Goal: Information Seeking & Learning: Learn about a topic

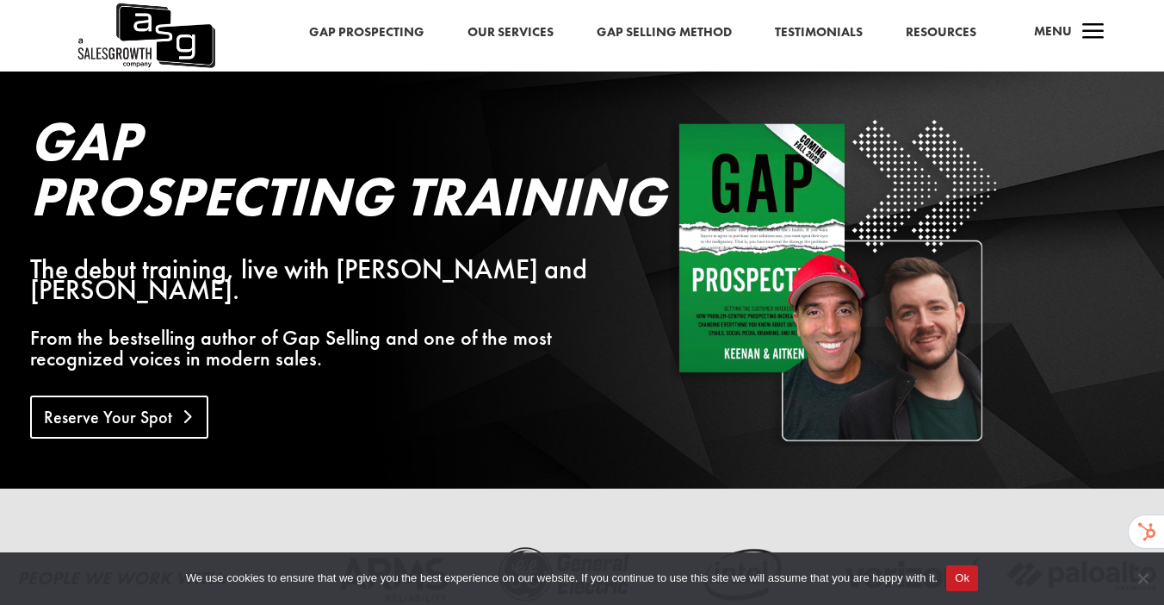
click at [121, 425] on link "Reserve Your Spot" at bounding box center [119, 416] width 178 height 43
click at [507, 33] on link "Our Services" at bounding box center [511, 33] width 86 height 22
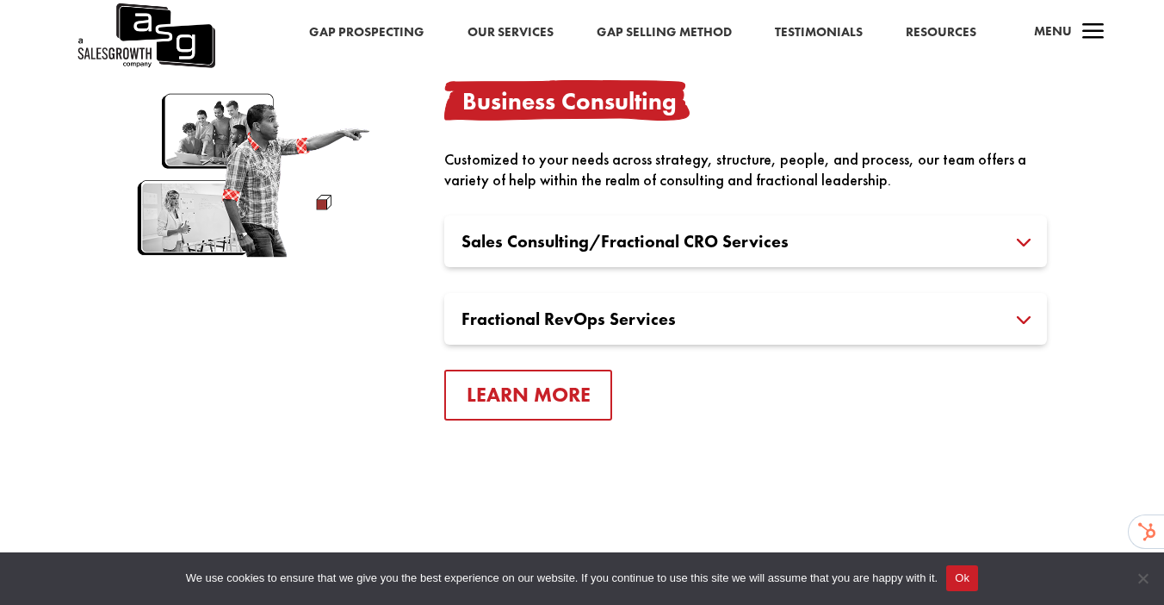
scroll to position [3151, 0]
click at [574, 317] on h3 "Fractional RevOps Services" at bounding box center [746, 317] width 568 height 17
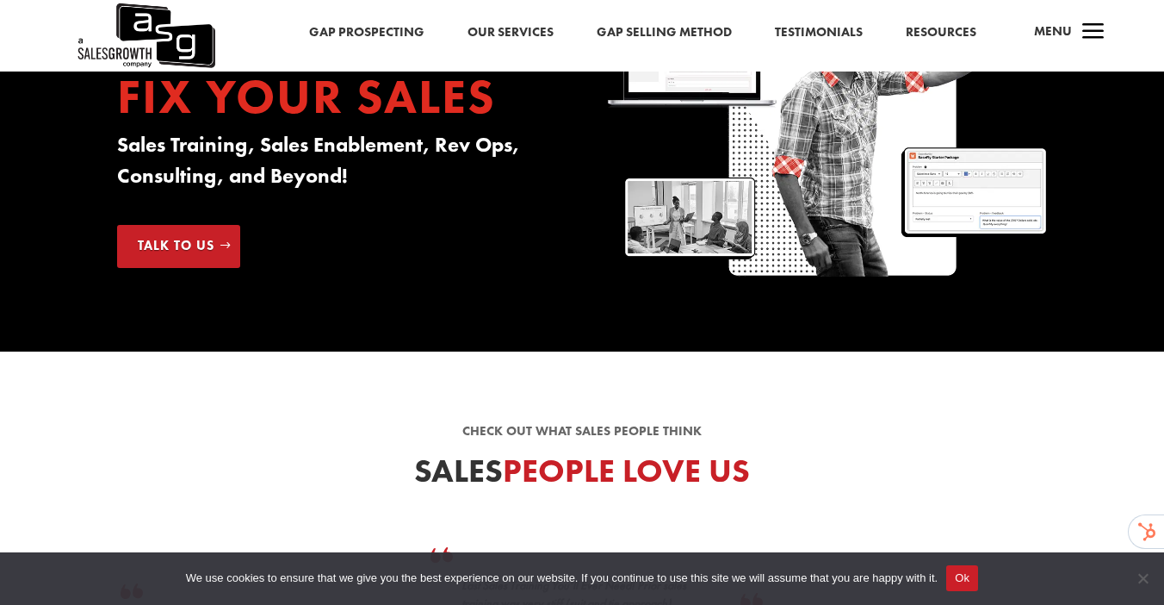
scroll to position [0, 0]
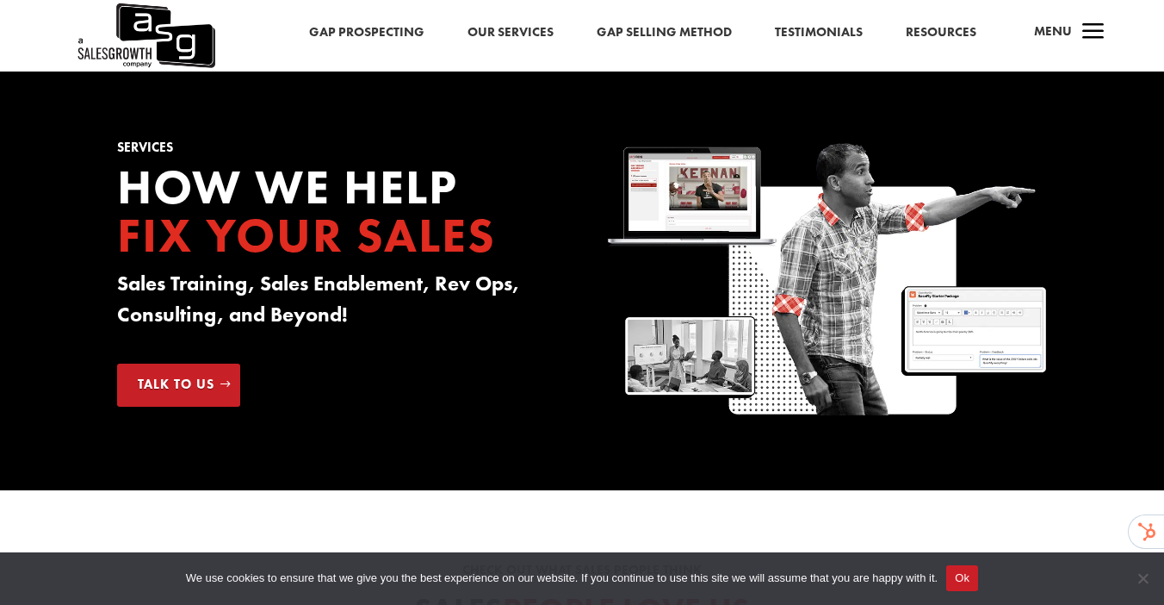
click at [946, 32] on link "Resources" at bounding box center [941, 33] width 71 height 22
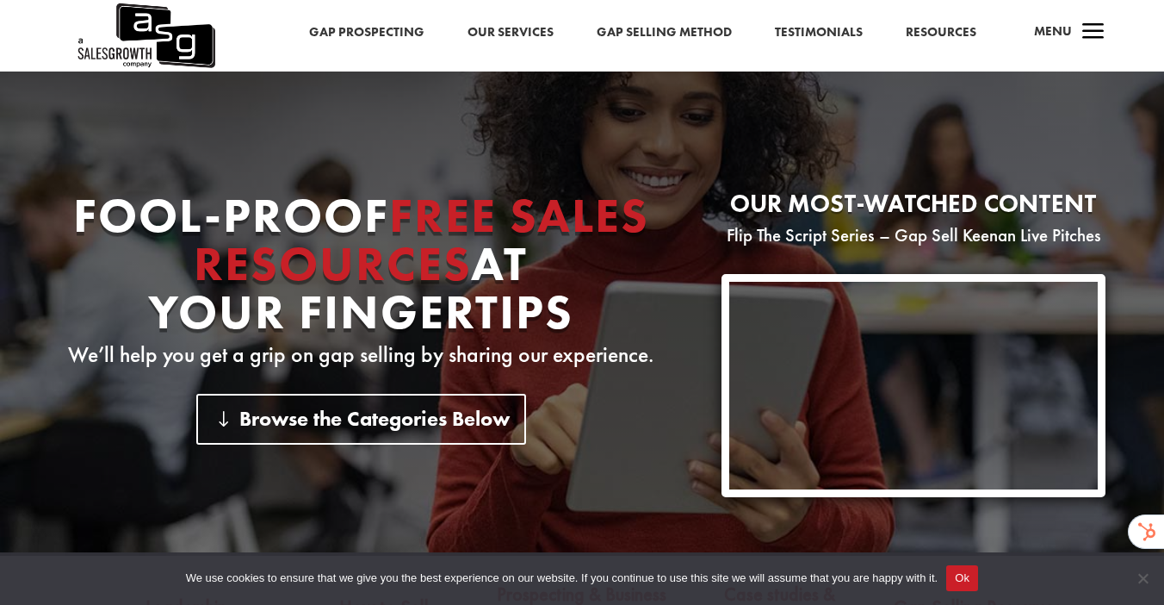
scroll to position [111, 0]
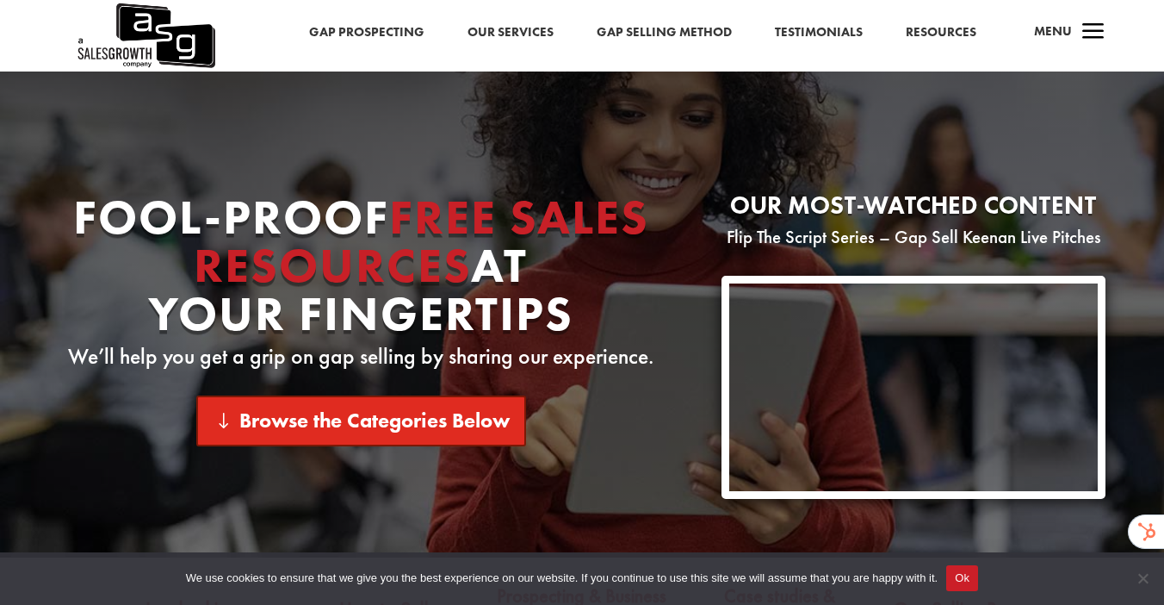
click at [337, 413] on link "Browse the Categories Below" at bounding box center [361, 420] width 330 height 51
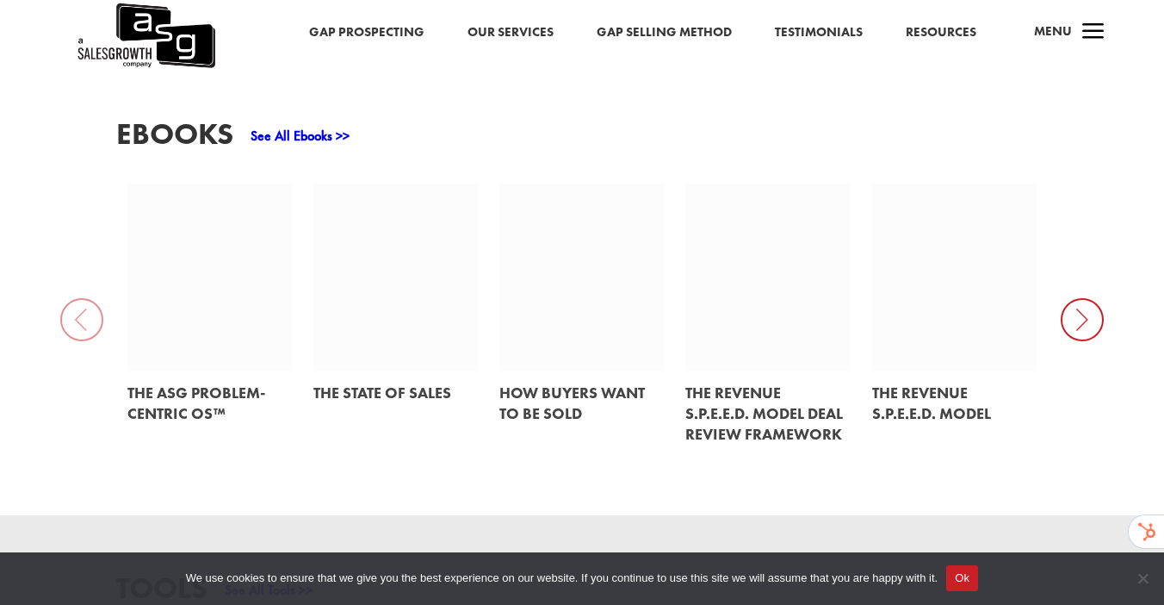
scroll to position [739, 0]
